Goal: Task Accomplishment & Management: Use online tool/utility

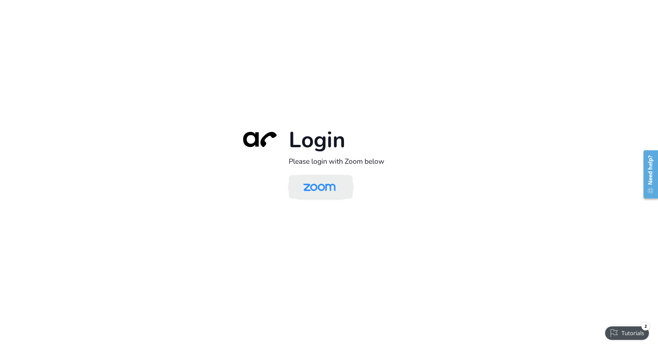
click at [313, 178] on img at bounding box center [319, 188] width 47 height 22
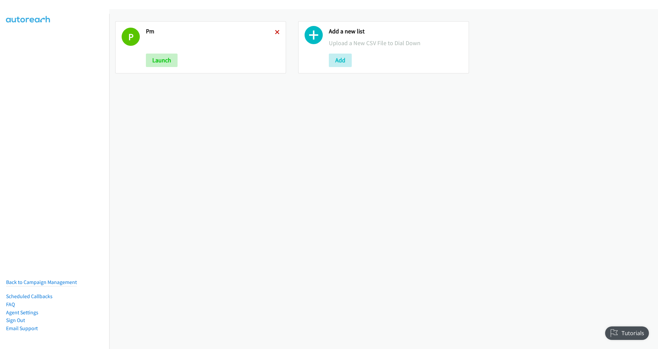
click at [276, 34] on icon at bounding box center [277, 32] width 5 height 5
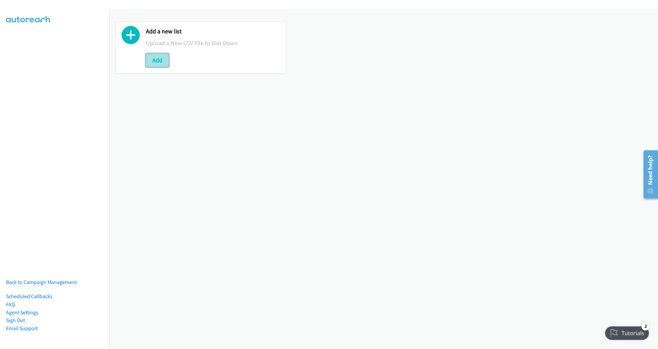
click at [160, 60] on button "Add" at bounding box center [157, 60] width 23 height 13
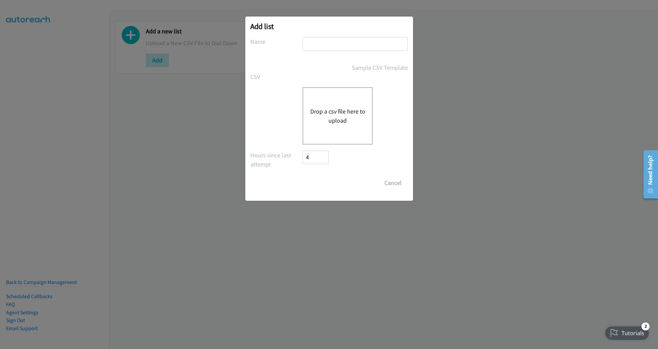
click at [329, 110] on button "Drop a csv file here to upload" at bounding box center [337, 116] width 55 height 18
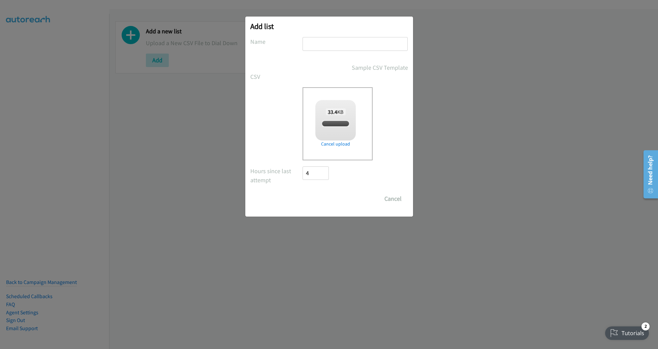
checkbox input "true"
click at [344, 46] on input "text" at bounding box center [355, 44] width 105 height 14
type input "PM"
click at [303, 192] on input "Save List" at bounding box center [320, 198] width 35 height 13
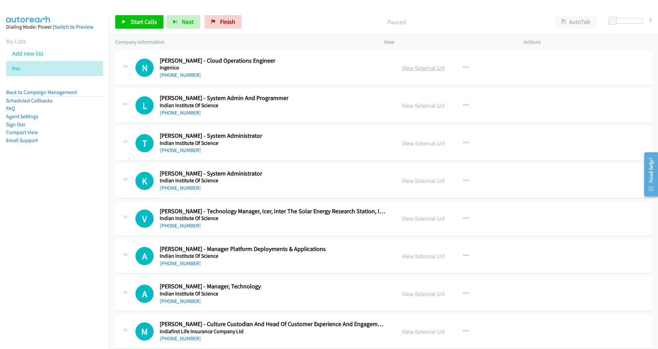
click at [412, 66] on link "View External Url" at bounding box center [423, 68] width 43 height 8
click at [0, 0] on div "Start Calls Pause Next Finish Paused AutoTab AutoTab 0 Company Information Info…" at bounding box center [329, 0] width 658 height 0
click at [144, 22] on span "Start Calls" at bounding box center [144, 22] width 26 height 8
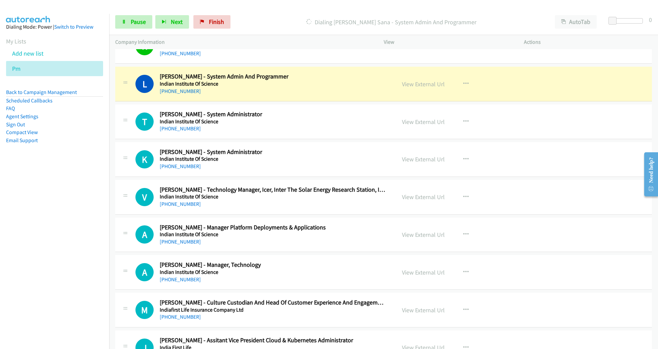
scroll to position [24, 0]
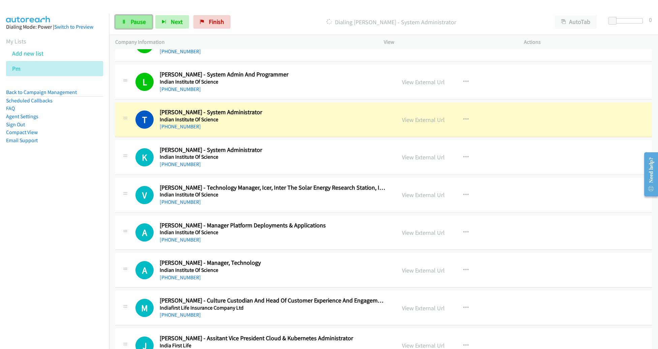
click at [125, 21] on icon at bounding box center [124, 22] width 5 height 5
click at [416, 119] on link "View External Url" at bounding box center [423, 120] width 43 height 8
click at [416, 118] on link "View External Url" at bounding box center [423, 120] width 43 height 8
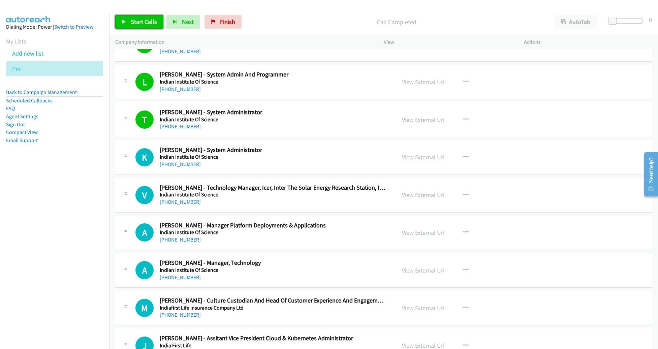
click at [139, 23] on span "Start Calls" at bounding box center [144, 22] width 26 height 8
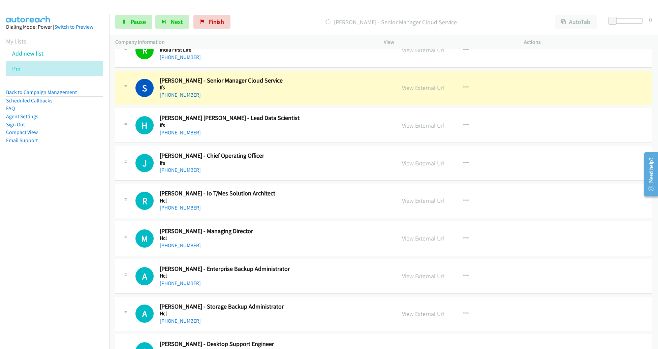
scroll to position [358, 0]
click at [440, 87] on link "View External Url" at bounding box center [423, 87] width 43 height 8
click at [142, 22] on span "Pause" at bounding box center [138, 22] width 15 height 8
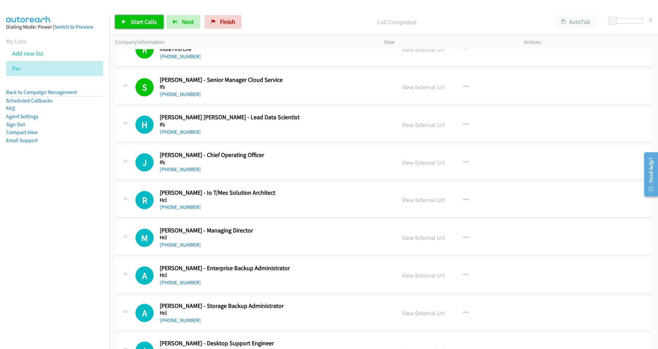
click at [150, 24] on span "Start Calls" at bounding box center [144, 22] width 26 height 8
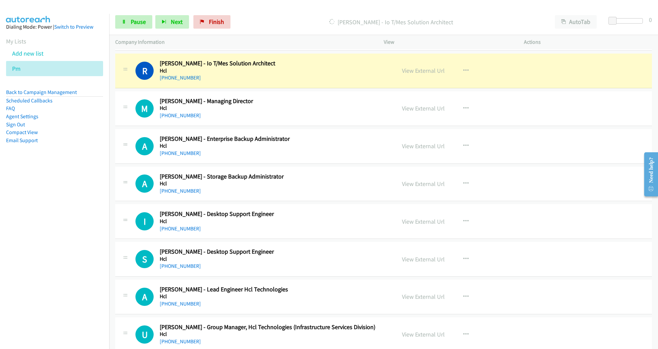
scroll to position [485, 0]
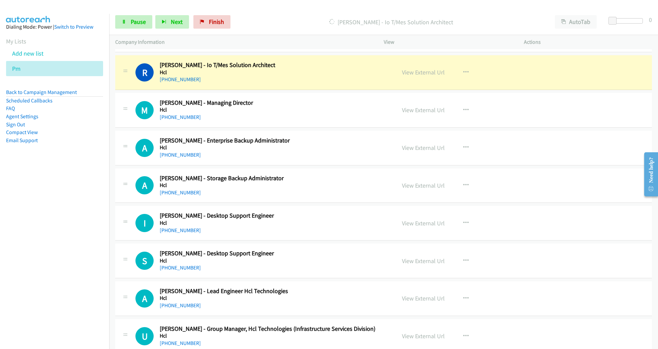
click at [422, 75] on div "View External Url" at bounding box center [423, 72] width 43 height 9
click at [422, 70] on link "View External Url" at bounding box center [423, 72] width 43 height 8
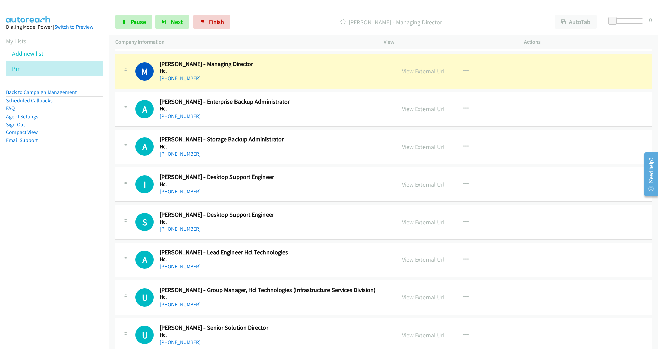
scroll to position [527, 0]
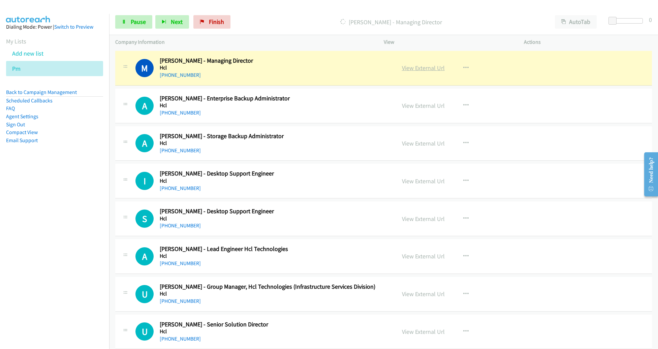
click at [427, 65] on link "View External Url" at bounding box center [423, 68] width 43 height 8
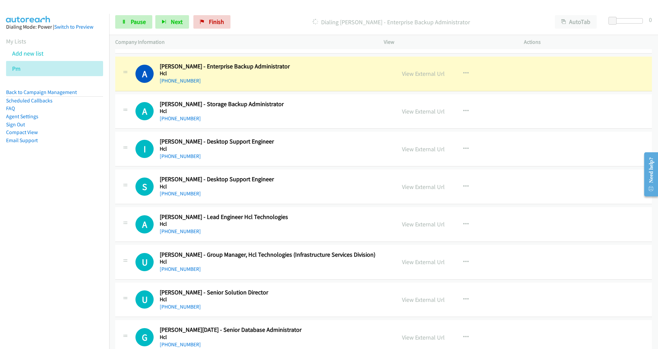
scroll to position [561, 0]
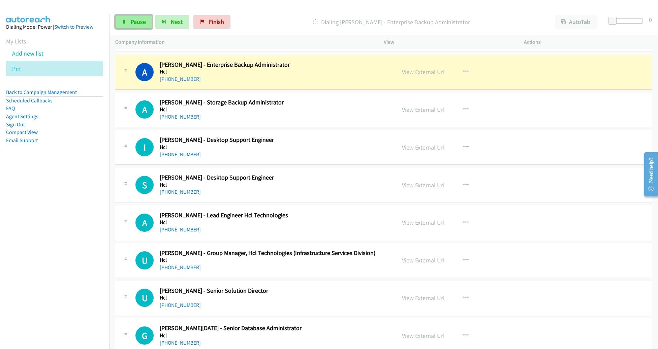
click at [135, 21] on span "Pause" at bounding box center [138, 22] width 15 height 8
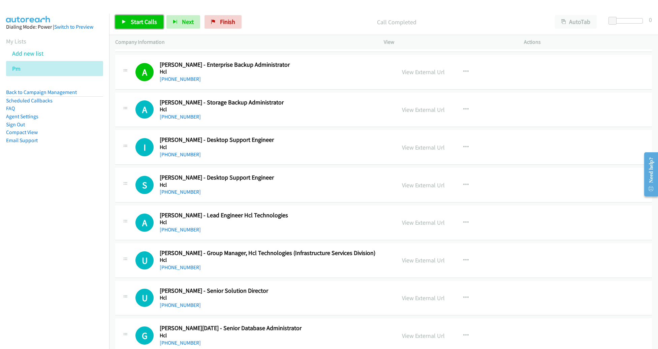
click at [143, 23] on span "Start Calls" at bounding box center [144, 22] width 26 height 8
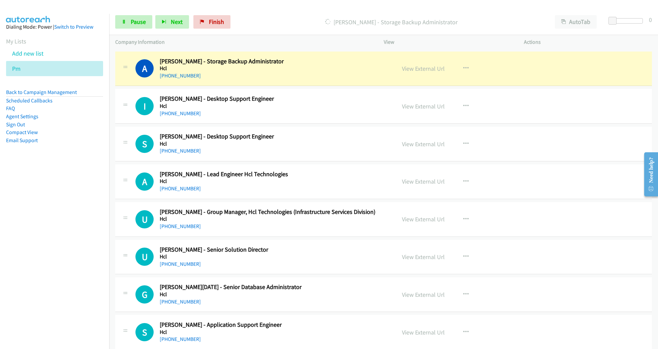
scroll to position [602, 0]
click at [134, 24] on span "Pause" at bounding box center [138, 22] width 15 height 8
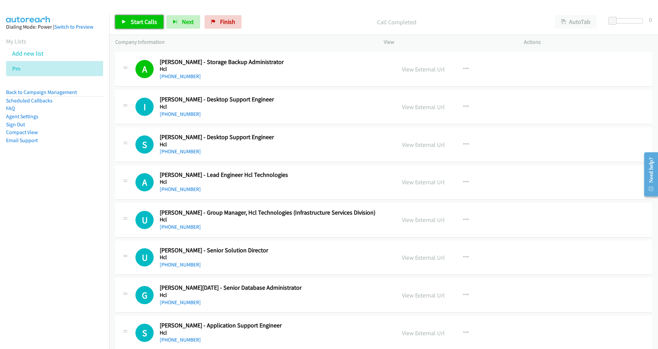
click at [151, 20] on span "Start Calls" at bounding box center [144, 22] width 26 height 8
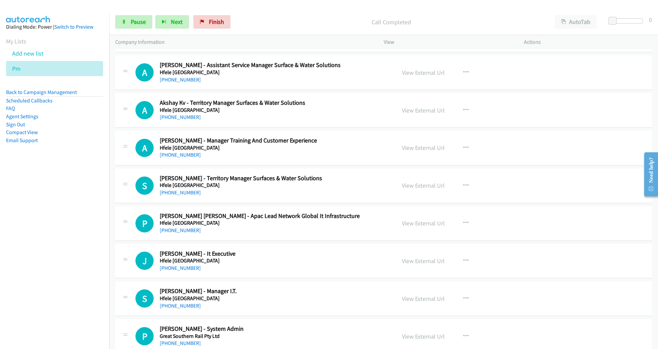
scroll to position [1015, 0]
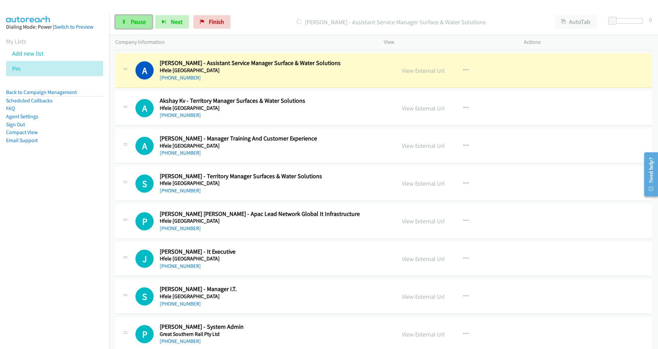
click at [141, 23] on span "Pause" at bounding box center [138, 22] width 15 height 8
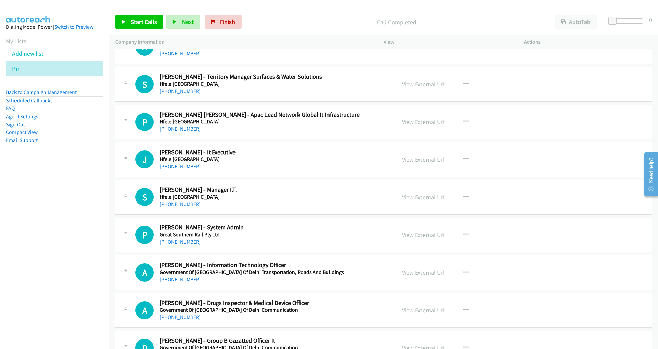
scroll to position [1115, 0]
click at [463, 119] on icon "button" at bounding box center [465, 121] width 5 height 5
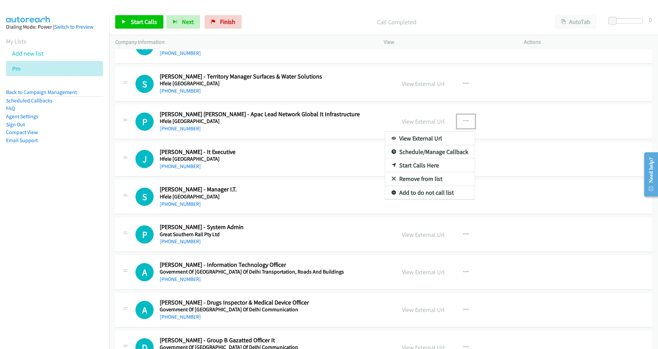
click at [429, 160] on link "Start Calls Here" at bounding box center [430, 165] width 90 height 13
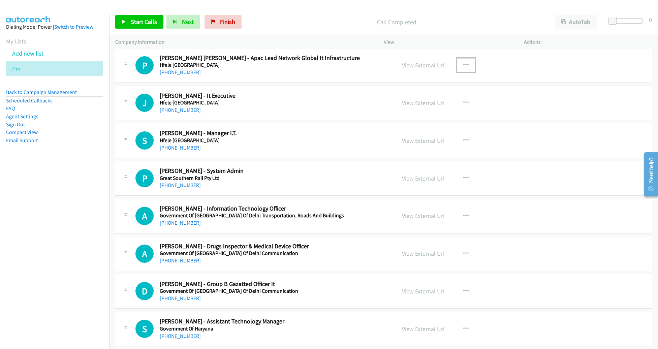
scroll to position [1171, 0]
click at [127, 23] on link "Start Calls" at bounding box center [139, 21] width 48 height 13
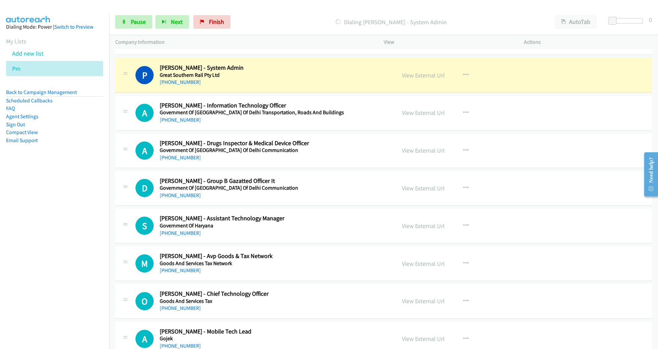
scroll to position [1276, 0]
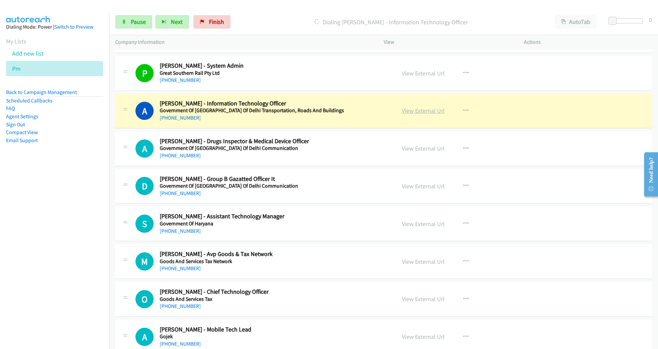
click at [402, 110] on link "View External Url" at bounding box center [423, 111] width 43 height 8
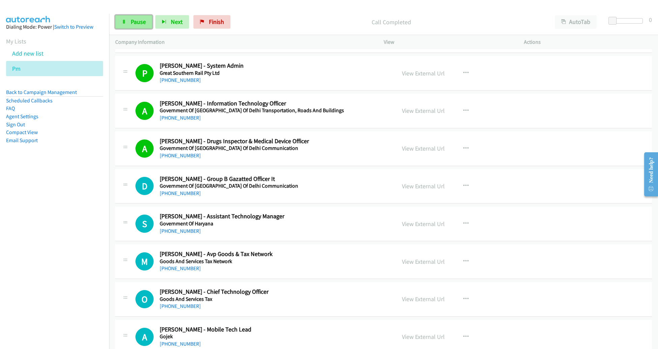
click at [134, 21] on span "Pause" at bounding box center [138, 22] width 15 height 8
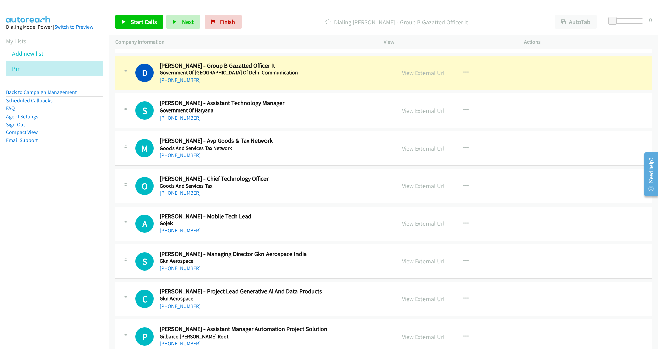
scroll to position [1390, 0]
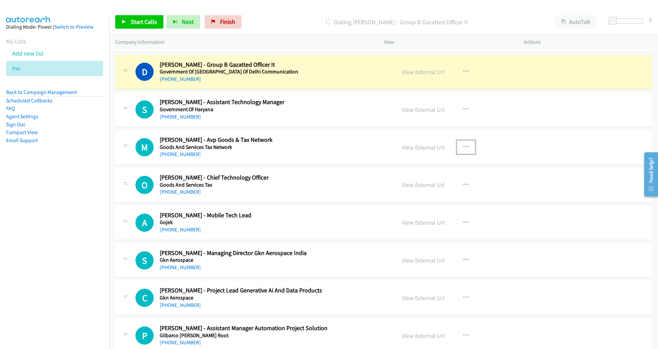
click at [458, 141] on button "button" at bounding box center [466, 147] width 18 height 13
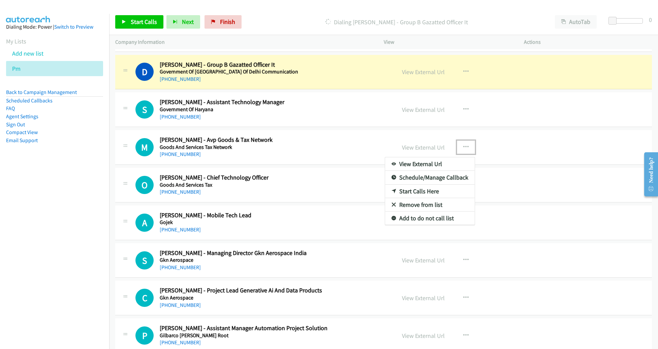
click at [432, 198] on link "Remove from list" at bounding box center [430, 204] width 90 height 13
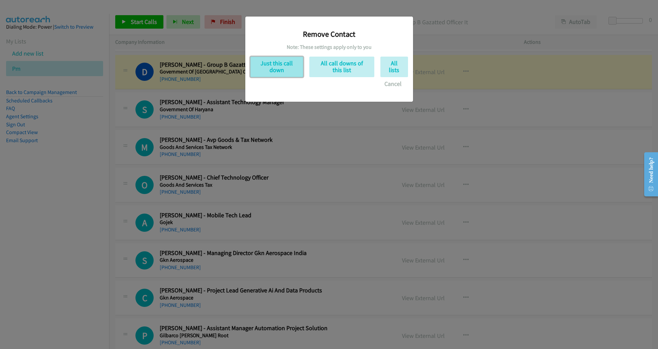
click at [291, 70] on button "Just this call down" at bounding box center [276, 67] width 53 height 21
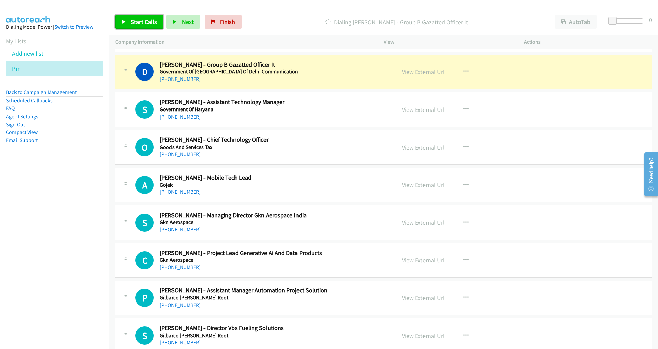
click at [148, 26] on link "Start Calls" at bounding box center [139, 21] width 48 height 13
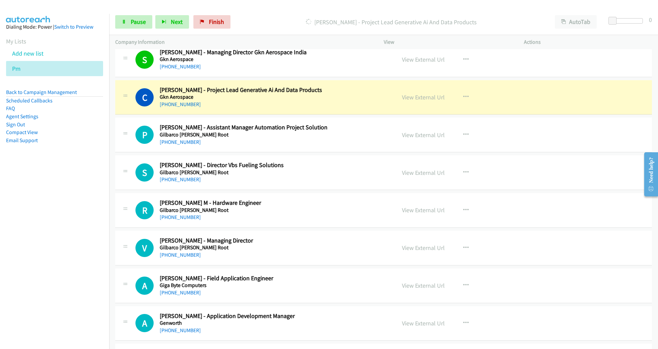
scroll to position [1578, 0]
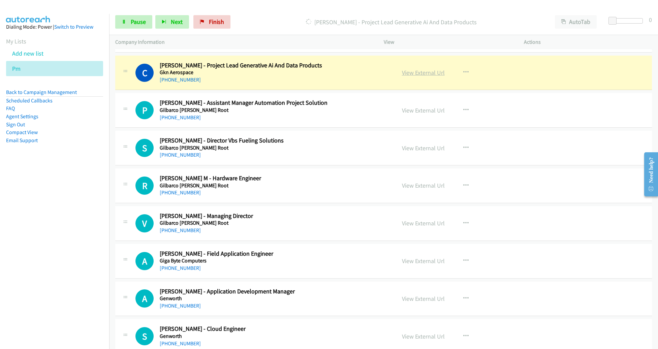
click at [416, 69] on link "View External Url" at bounding box center [423, 73] width 43 height 8
click at [132, 21] on span "Pause" at bounding box center [138, 22] width 15 height 8
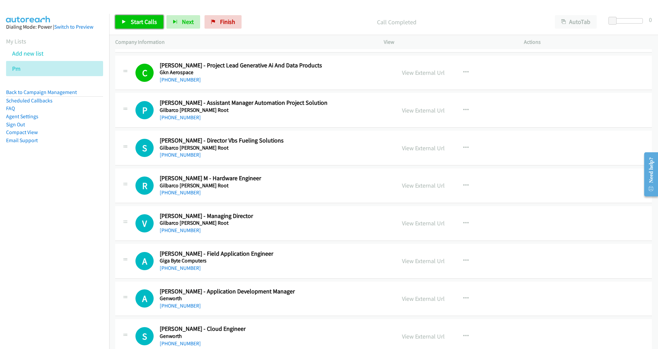
click at [129, 23] on link "Start Calls" at bounding box center [139, 21] width 48 height 13
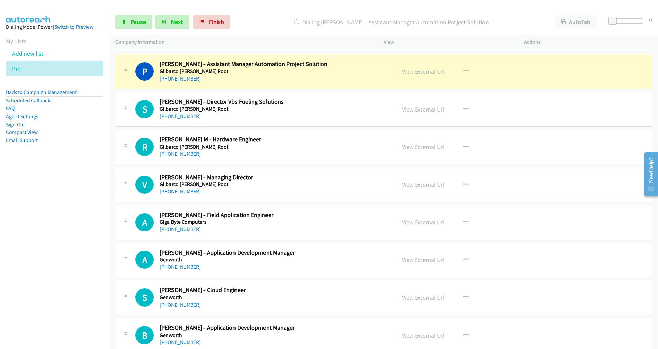
scroll to position [1619, 0]
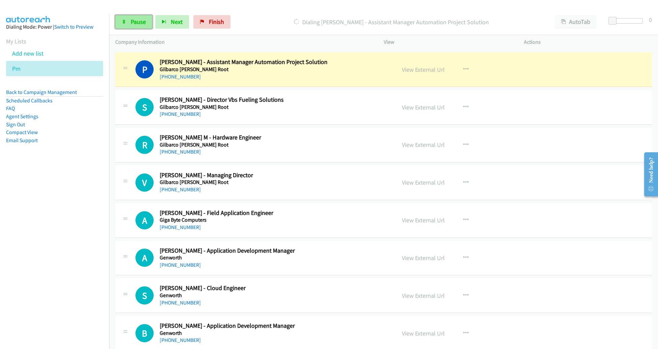
click at [133, 22] on span "Pause" at bounding box center [138, 22] width 15 height 8
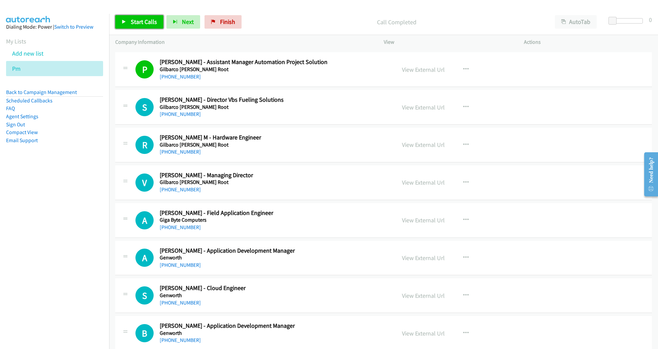
click at [146, 22] on span "Start Calls" at bounding box center [144, 22] width 26 height 8
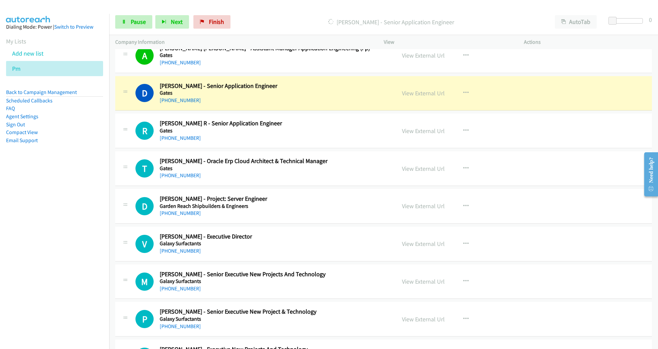
scroll to position [1989, 0]
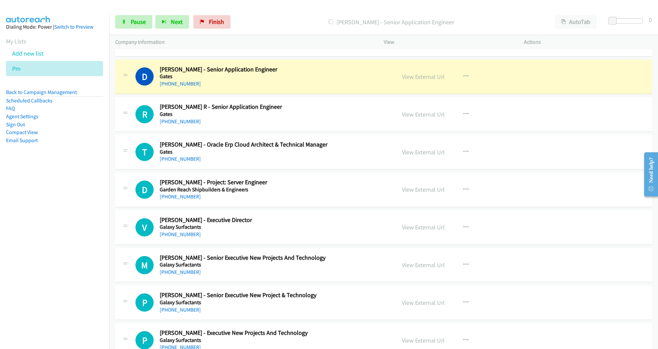
click at [369, 83] on div "D Callback Scheduled [PERSON_NAME] - Senior Application Engineer [PERSON_NAME] …" at bounding box center [383, 77] width 537 height 35
click at [407, 73] on link "View External Url" at bounding box center [423, 77] width 43 height 8
click at [135, 20] on span "Pause" at bounding box center [138, 22] width 15 height 8
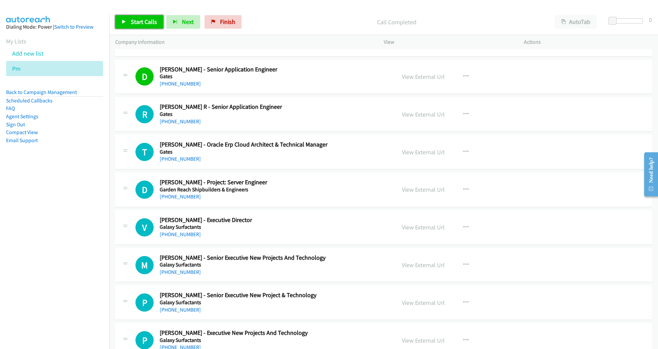
click at [149, 25] on span "Start Calls" at bounding box center [144, 22] width 26 height 8
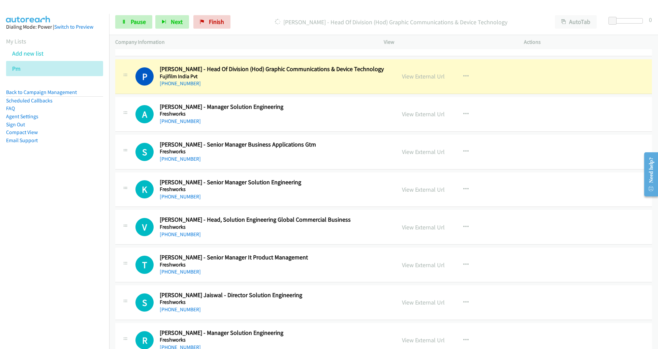
scroll to position [2290, 0]
click at [406, 73] on link "View External Url" at bounding box center [423, 77] width 43 height 8
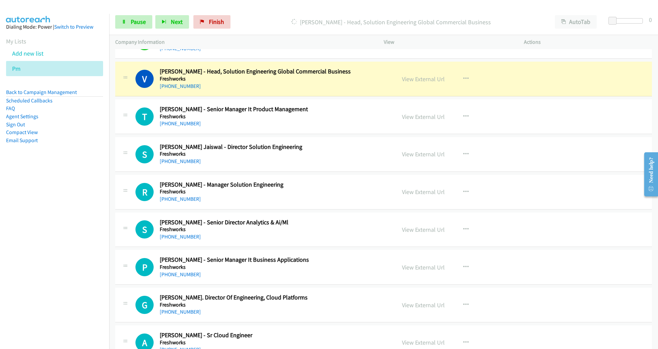
scroll to position [2439, 0]
click at [413, 75] on link "View External Url" at bounding box center [423, 78] width 43 height 8
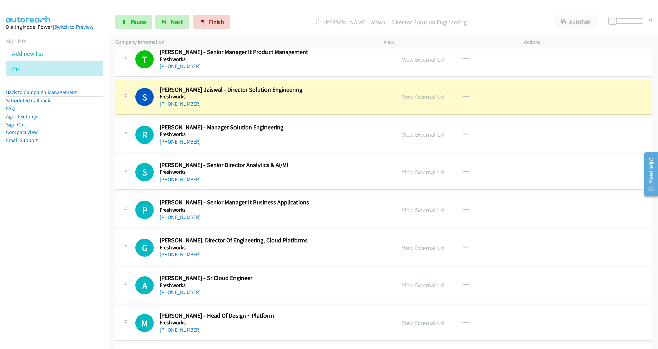
scroll to position [2498, 0]
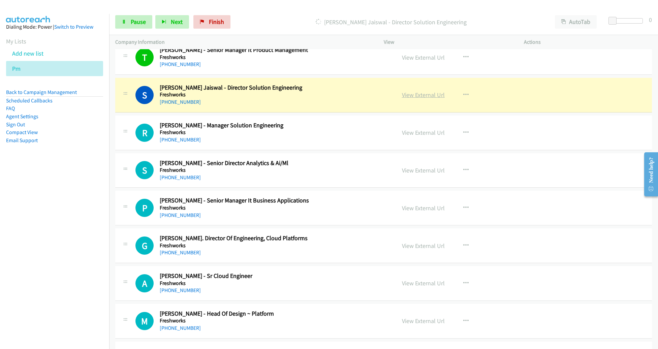
click at [422, 91] on link "View External Url" at bounding box center [423, 95] width 43 height 8
click at [139, 21] on span "Pause" at bounding box center [138, 22] width 15 height 8
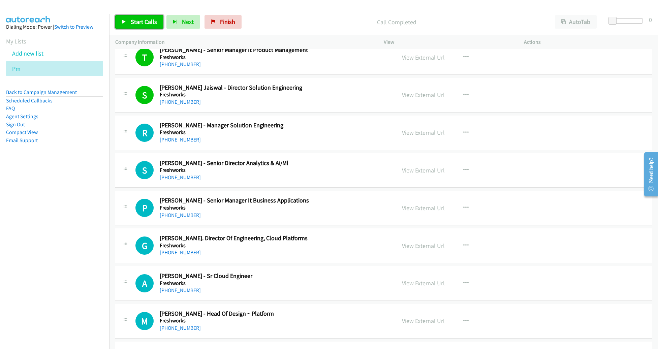
click at [143, 19] on span "Start Calls" at bounding box center [144, 22] width 26 height 8
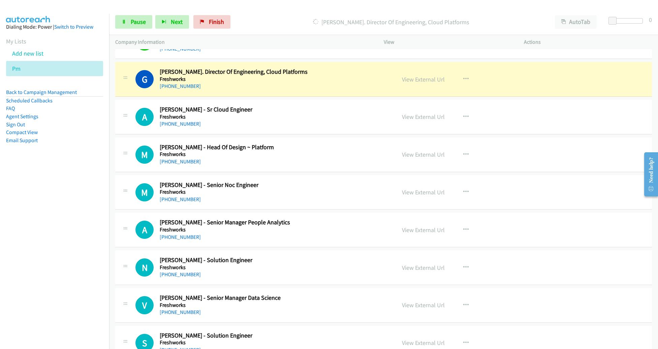
scroll to position [2664, 0]
click at [414, 75] on link "View External Url" at bounding box center [423, 79] width 43 height 8
click at [132, 24] on span "Pause" at bounding box center [138, 22] width 15 height 8
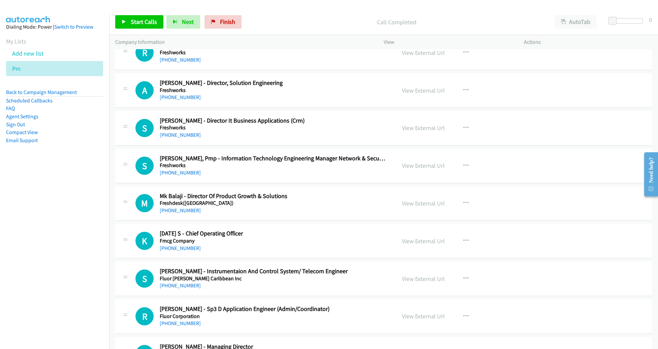
scroll to position [6167, 0]
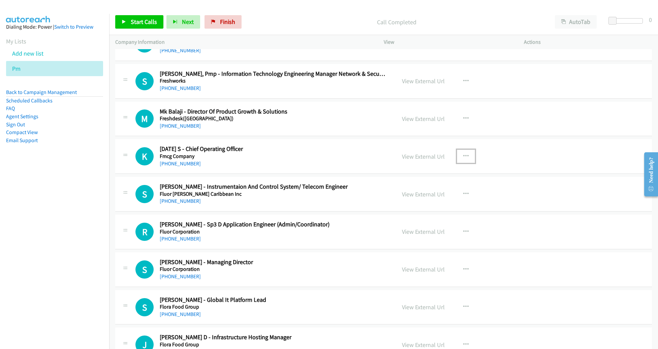
click at [462, 150] on button "button" at bounding box center [466, 156] width 18 height 13
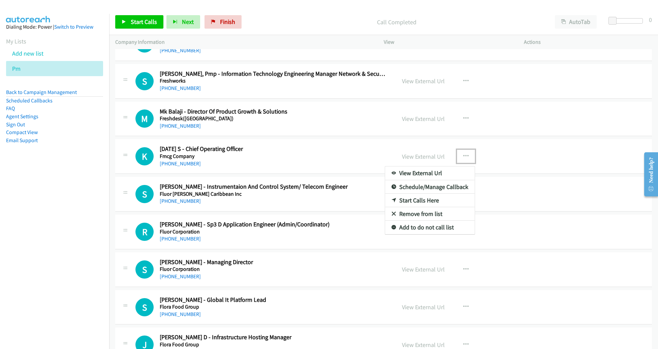
click at [426, 194] on link "Start Calls Here" at bounding box center [430, 200] width 90 height 13
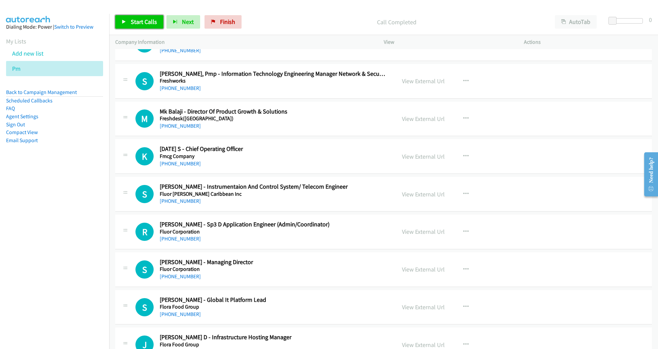
click at [138, 23] on span "Start Calls" at bounding box center [144, 22] width 26 height 8
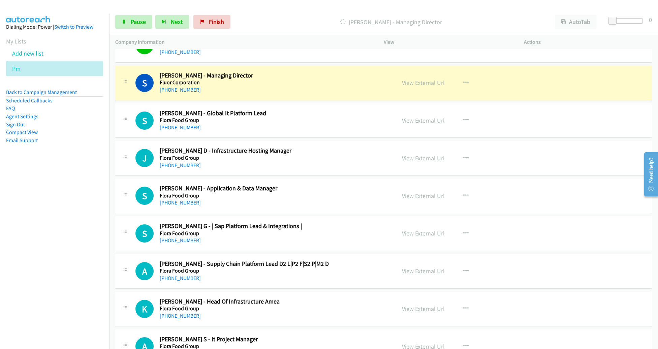
scroll to position [6352, 0]
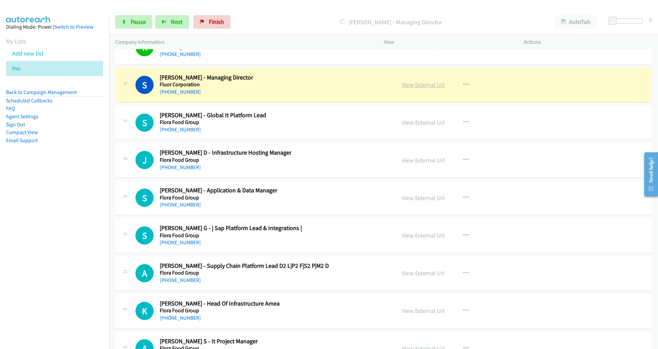
click at [425, 81] on link "View External Url" at bounding box center [423, 85] width 43 height 8
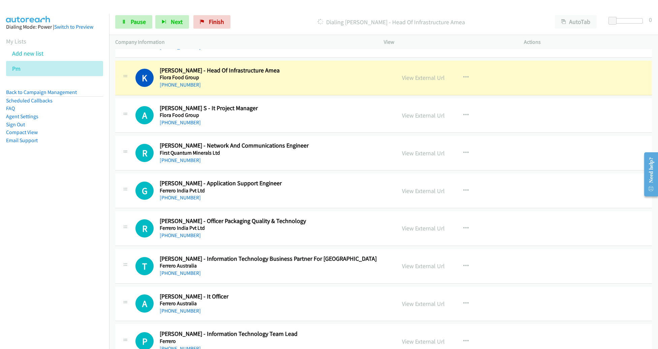
scroll to position [6583, 0]
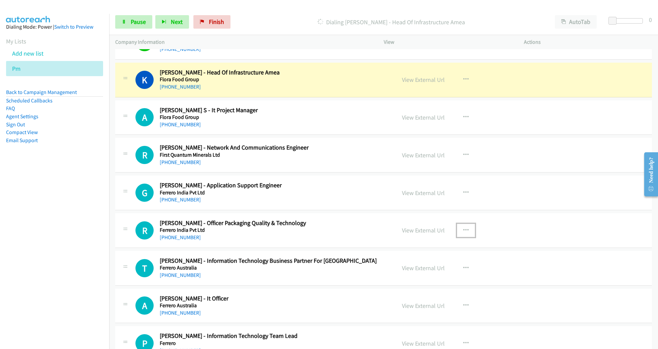
click at [459, 224] on button "button" at bounding box center [466, 230] width 18 height 13
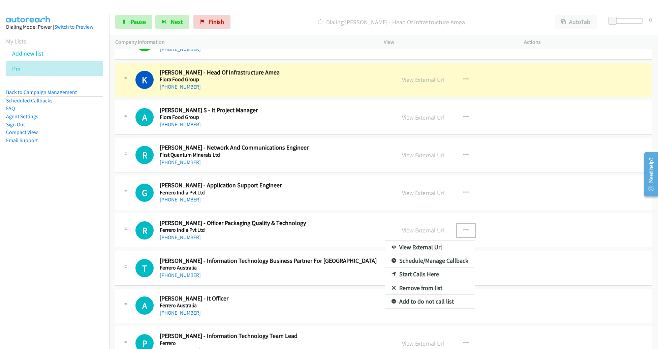
click at [432, 281] on link "Remove from list" at bounding box center [430, 287] width 90 height 13
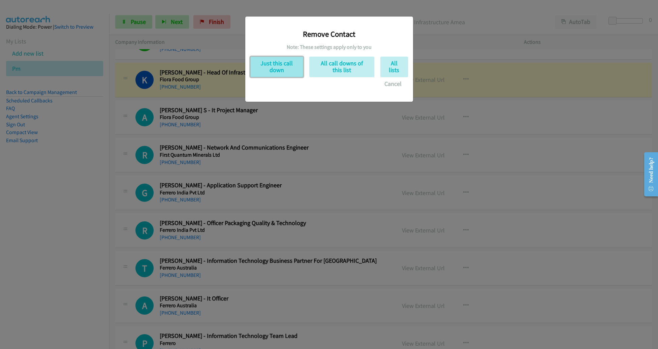
click at [286, 72] on button "Just this call down" at bounding box center [276, 67] width 53 height 21
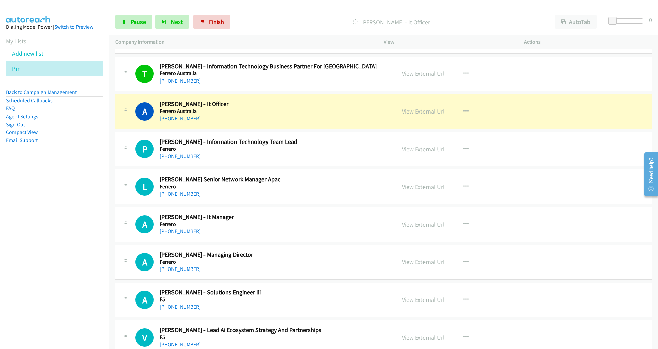
scroll to position [6742, 0]
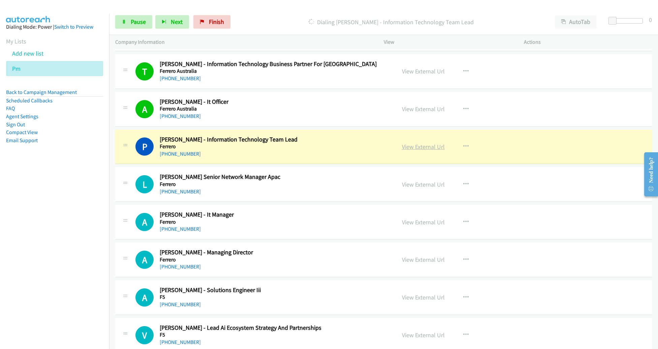
click at [427, 143] on link "View External Url" at bounding box center [423, 147] width 43 height 8
click at [140, 24] on span "Pause" at bounding box center [138, 22] width 15 height 8
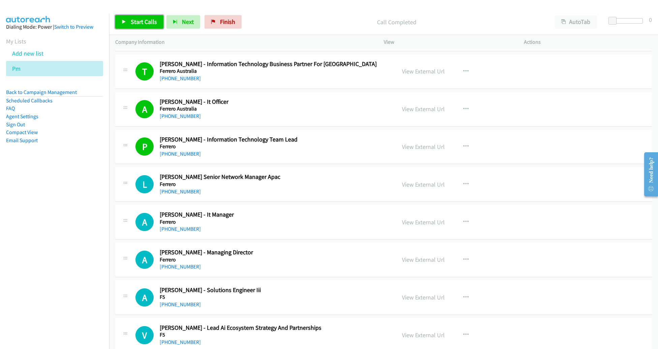
click at [139, 18] on span "Start Calls" at bounding box center [144, 22] width 26 height 8
click at [367, 128] on td "P Callback Scheduled [PERSON_NAME] - Information Technology Team Lead Ferrero […" at bounding box center [383, 147] width 549 height 38
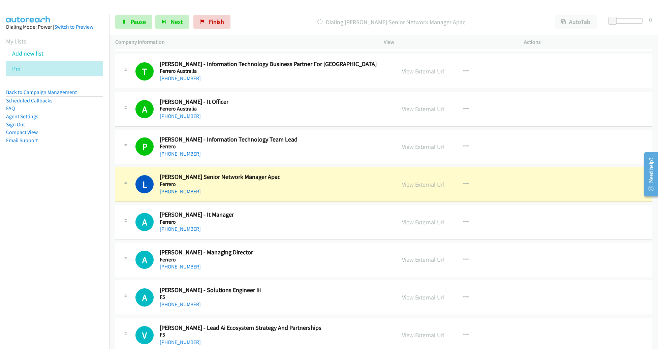
click at [424, 181] on link "View External Url" at bounding box center [423, 185] width 43 height 8
click at [422, 181] on link "View External Url" at bounding box center [423, 185] width 43 height 8
click at [127, 23] on link "Pause" at bounding box center [133, 21] width 37 height 13
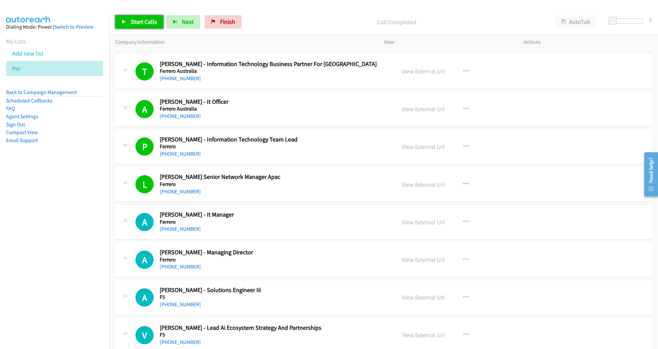
click at [135, 22] on span "Start Calls" at bounding box center [144, 22] width 26 height 8
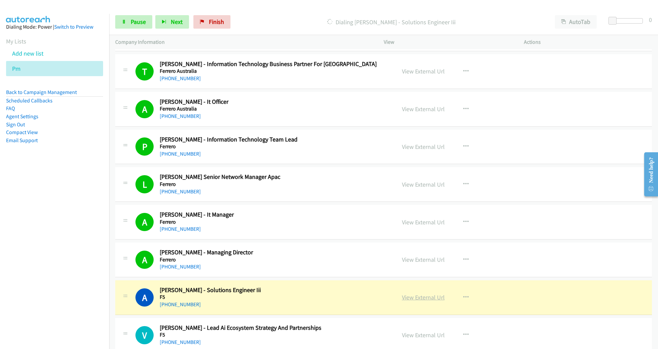
click at [417, 294] on link "View External Url" at bounding box center [423, 298] width 43 height 8
click at [141, 24] on span "Pause" at bounding box center [138, 22] width 15 height 8
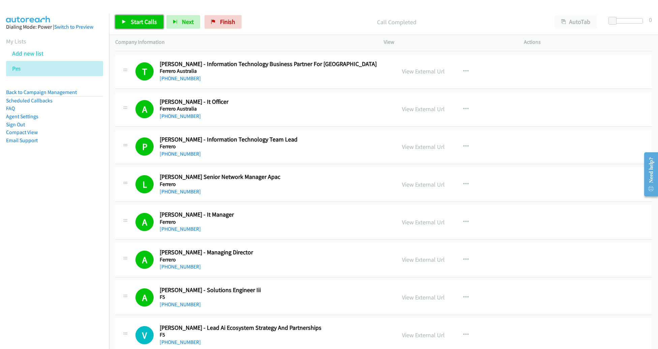
click at [134, 25] on span "Start Calls" at bounding box center [144, 22] width 26 height 8
click at [419, 331] on link "View External Url" at bounding box center [423, 335] width 43 height 8
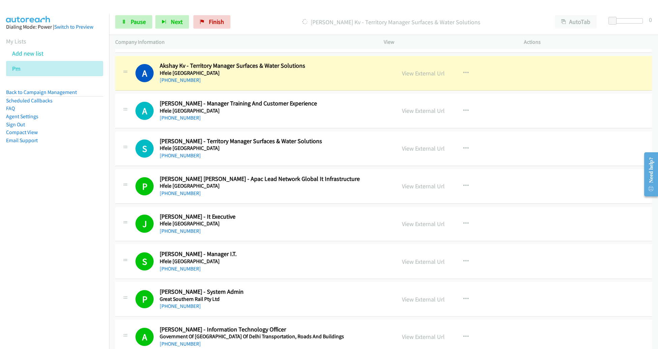
scroll to position [1052, 0]
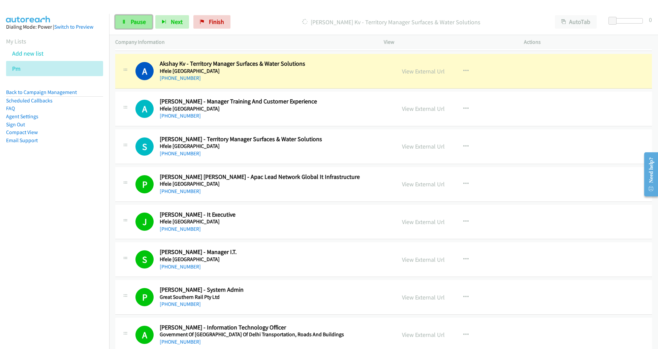
click at [137, 24] on span "Pause" at bounding box center [138, 22] width 15 height 8
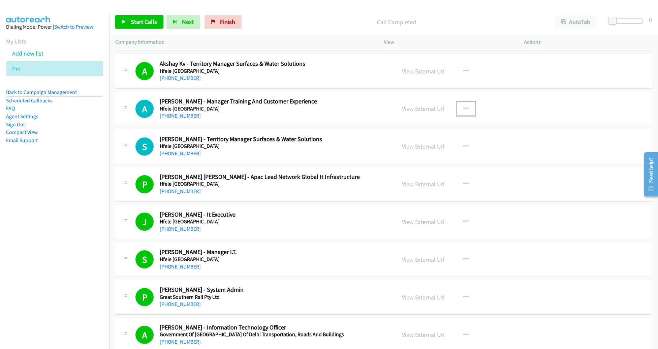
click at [463, 106] on icon "button" at bounding box center [465, 108] width 5 height 5
click at [429, 160] on link "Remove from list" at bounding box center [430, 166] width 90 height 13
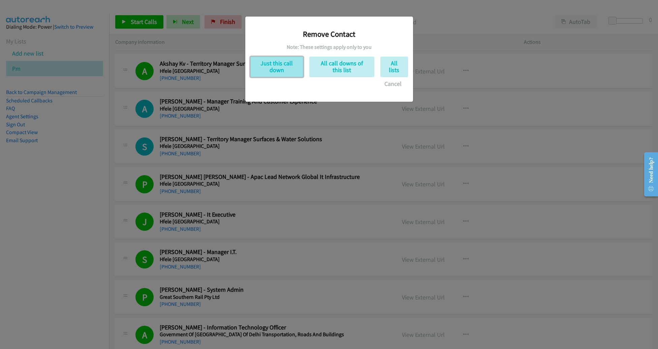
click at [285, 64] on button "Just this call down" at bounding box center [276, 67] width 53 height 21
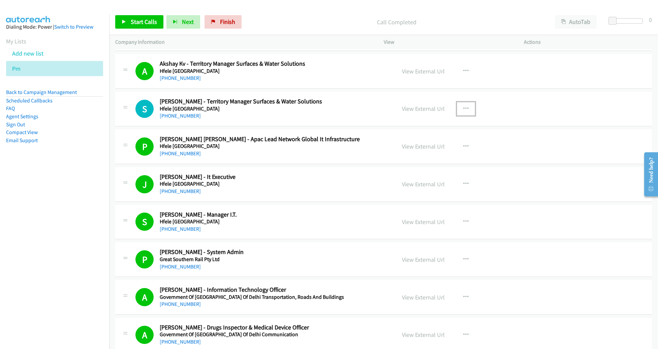
click at [460, 103] on button "button" at bounding box center [466, 108] width 18 height 13
click at [427, 162] on link "Remove from list" at bounding box center [430, 166] width 90 height 13
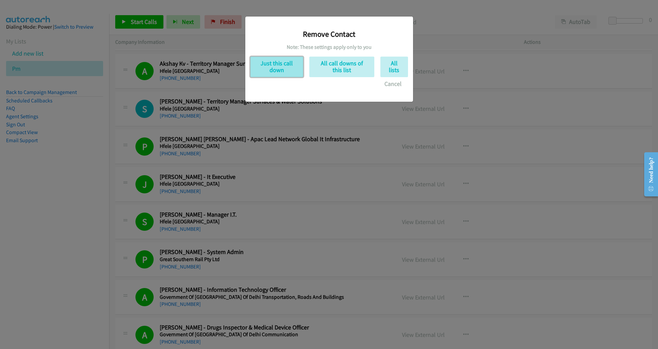
click at [270, 69] on button "Just this call down" at bounding box center [276, 67] width 53 height 21
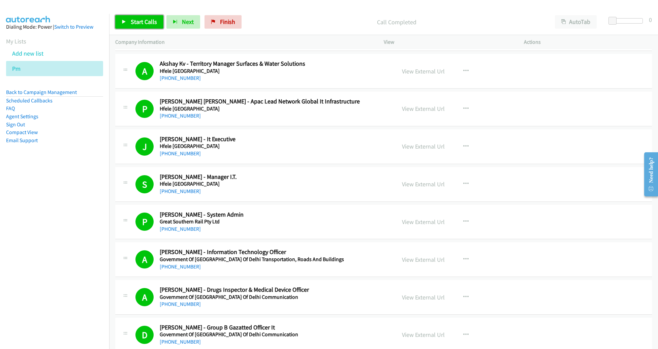
click at [143, 26] on link "Start Calls" at bounding box center [139, 21] width 48 height 13
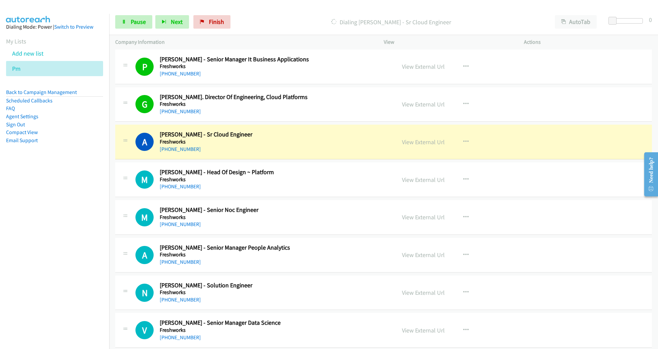
scroll to position [2564, 0]
click at [139, 21] on span "Pause" at bounding box center [138, 22] width 15 height 8
click at [430, 138] on link "View External Url" at bounding box center [423, 142] width 43 height 8
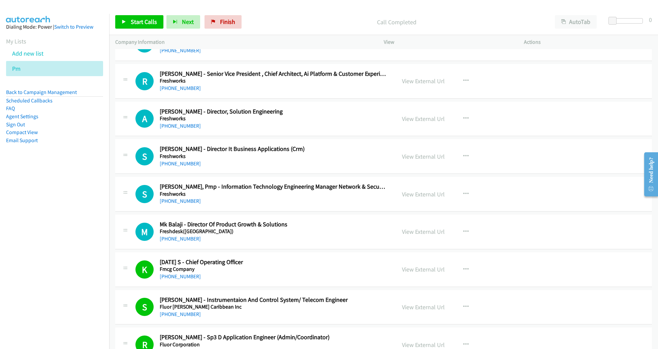
scroll to position [5981, 0]
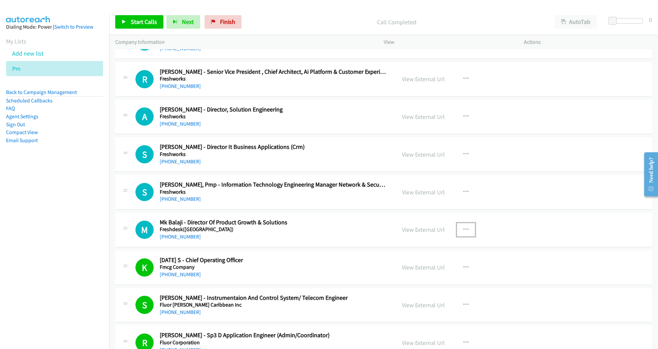
click at [464, 223] on button "button" at bounding box center [466, 229] width 18 height 13
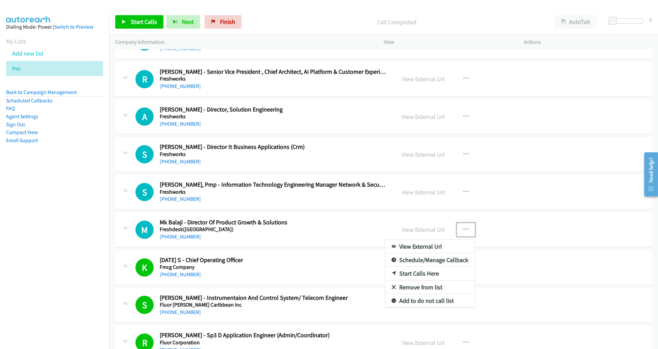
click at [340, 217] on div at bounding box center [329, 174] width 658 height 349
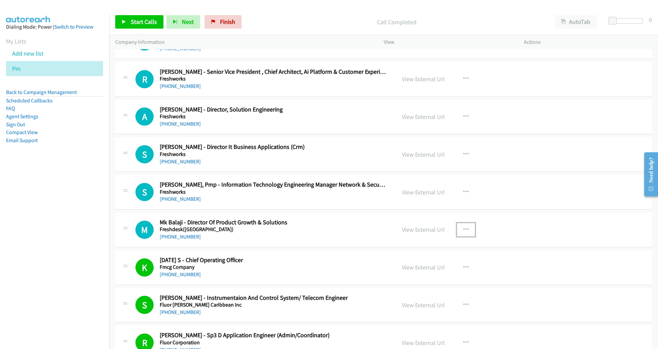
click at [463, 227] on icon "button" at bounding box center [465, 229] width 5 height 5
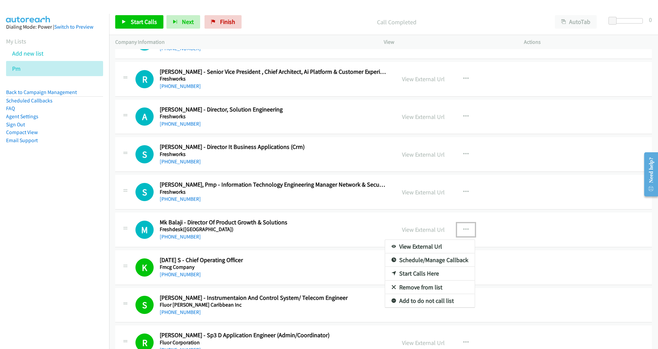
click at [427, 267] on link "Start Calls Here" at bounding box center [430, 273] width 90 height 13
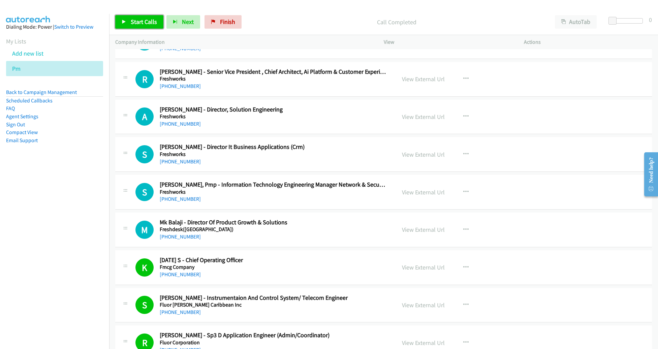
click at [137, 23] on span "Start Calls" at bounding box center [144, 22] width 26 height 8
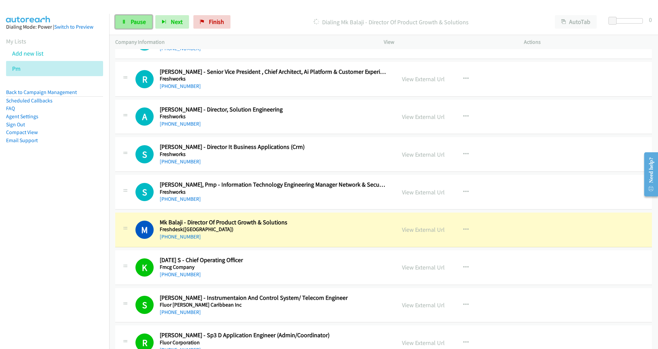
click at [144, 24] on span "Pause" at bounding box center [138, 22] width 15 height 8
click at [549, 219] on div "M Callback Scheduled [PERSON_NAME] - Director Of Product Growth & Solutions Fre…" at bounding box center [383, 230] width 537 height 35
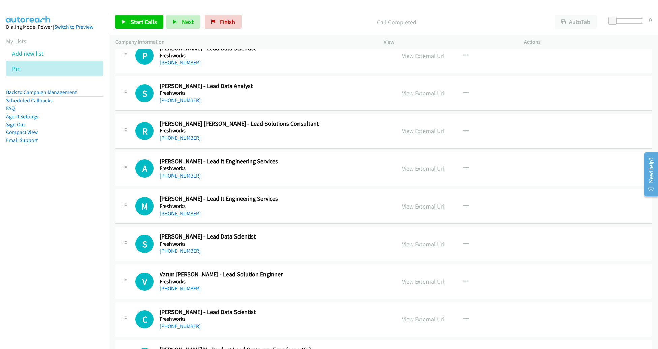
scroll to position [5702, 0]
